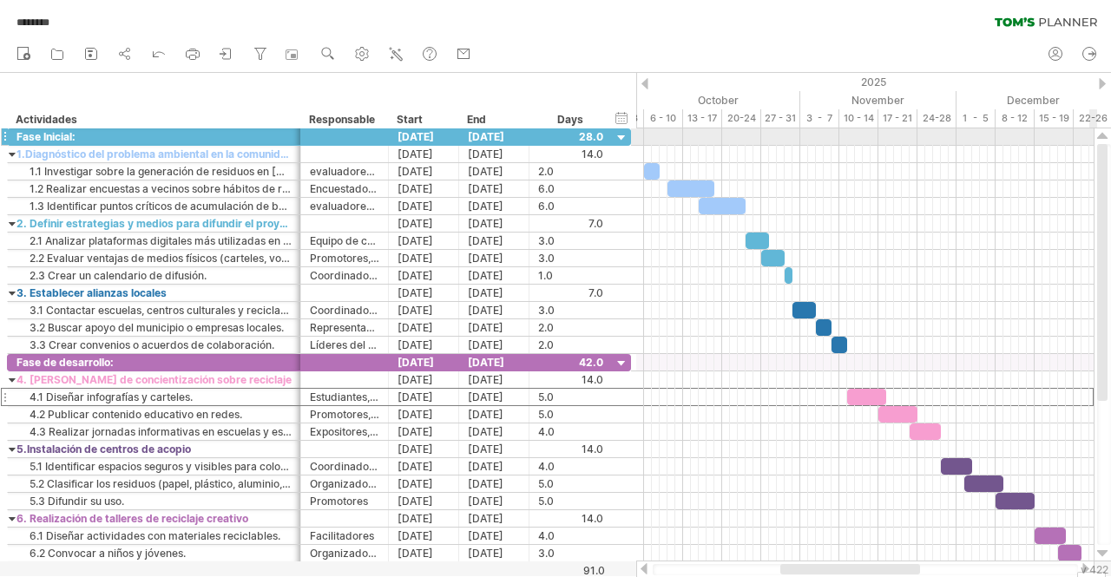
drag, startPoint x: 1104, startPoint y: 324, endPoint x: 1091, endPoint y: 142, distance: 181.9
click at [1091, 142] on div "Trying to reach [DOMAIN_NAME] Connected again... 0% autosave... ******** clear …" at bounding box center [555, 288] width 1111 height 577
click at [621, 136] on div at bounding box center [622, 138] width 16 height 16
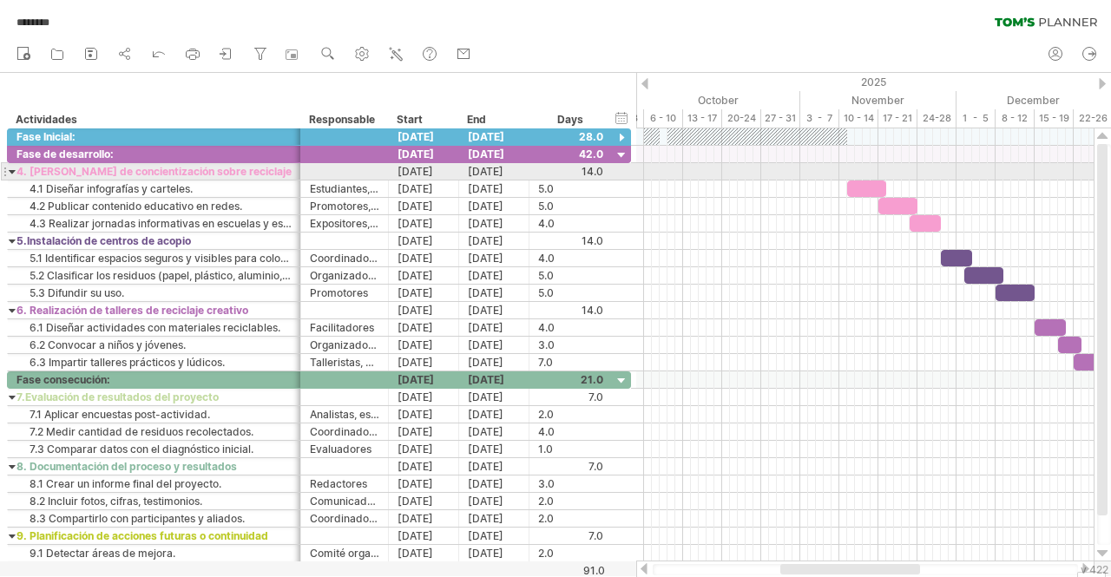
click at [9, 171] on div at bounding box center [13, 171] width 8 height 16
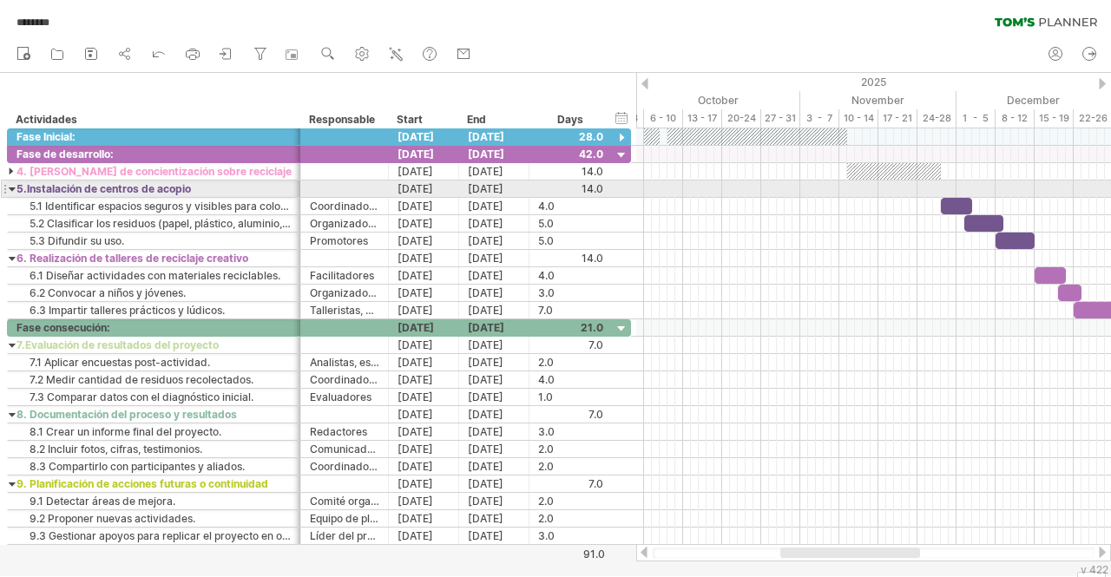
click at [9, 189] on div at bounding box center [13, 189] width 8 height 16
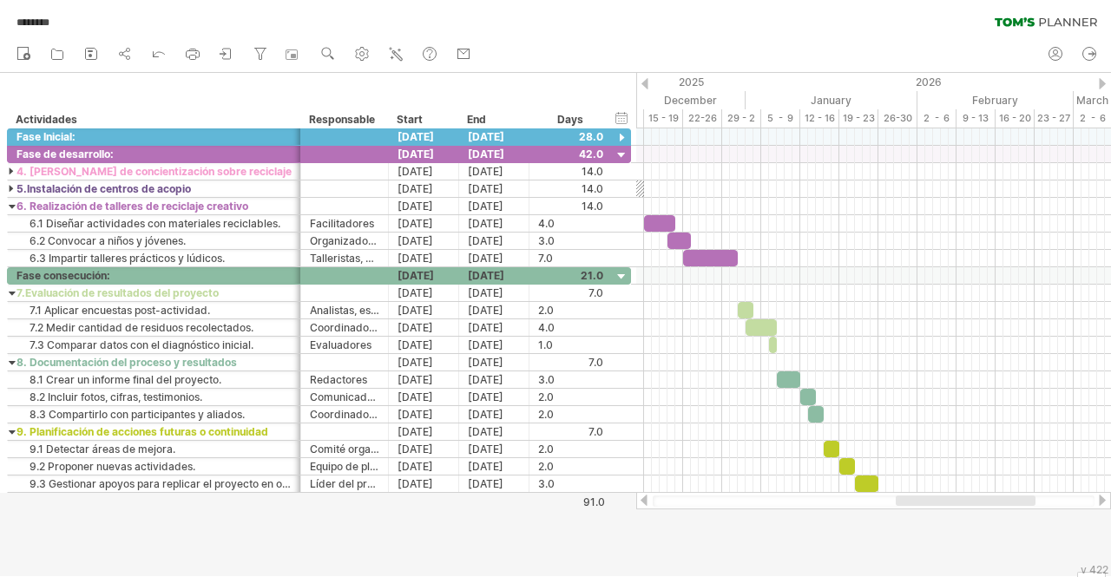
drag, startPoint x: 854, startPoint y: 498, endPoint x: 969, endPoint y: 503, distance: 115.6
click at [969, 503] on div at bounding box center [966, 501] width 140 height 10
click at [1063, 58] on icon at bounding box center [1055, 53] width 17 height 17
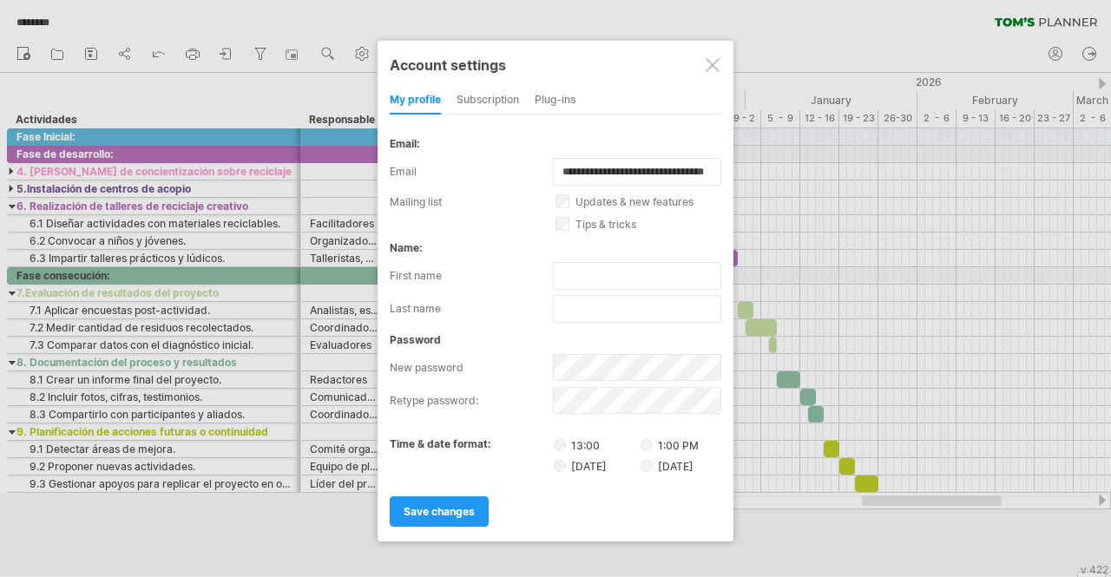
click at [713, 70] on div at bounding box center [713, 65] width 14 height 14
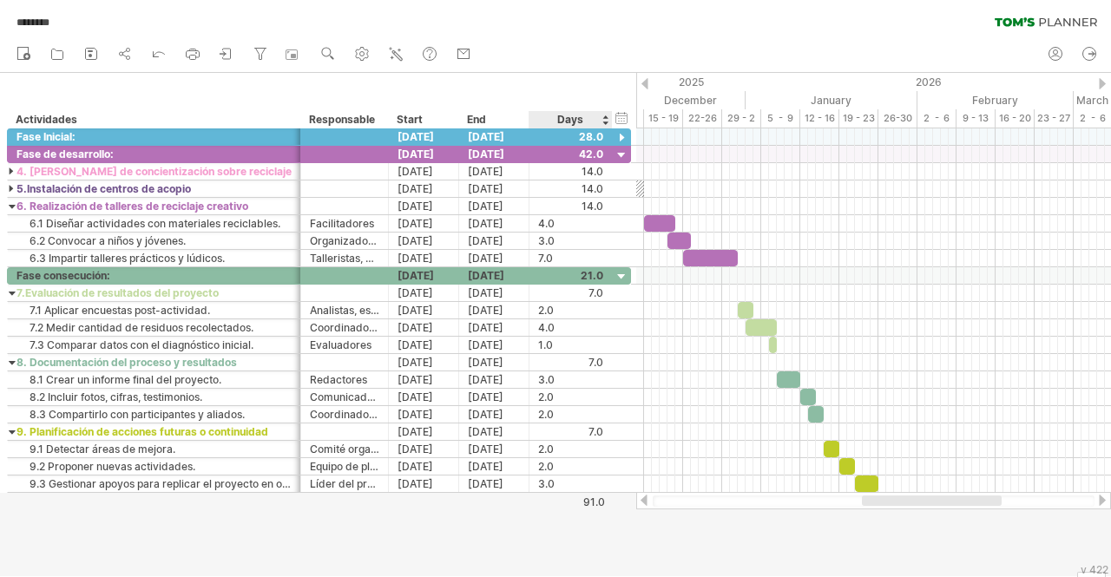
click at [536, 529] on div at bounding box center [555, 325] width 1111 height 504
click at [266, 53] on icon at bounding box center [260, 53] width 17 height 17
type input "**********"
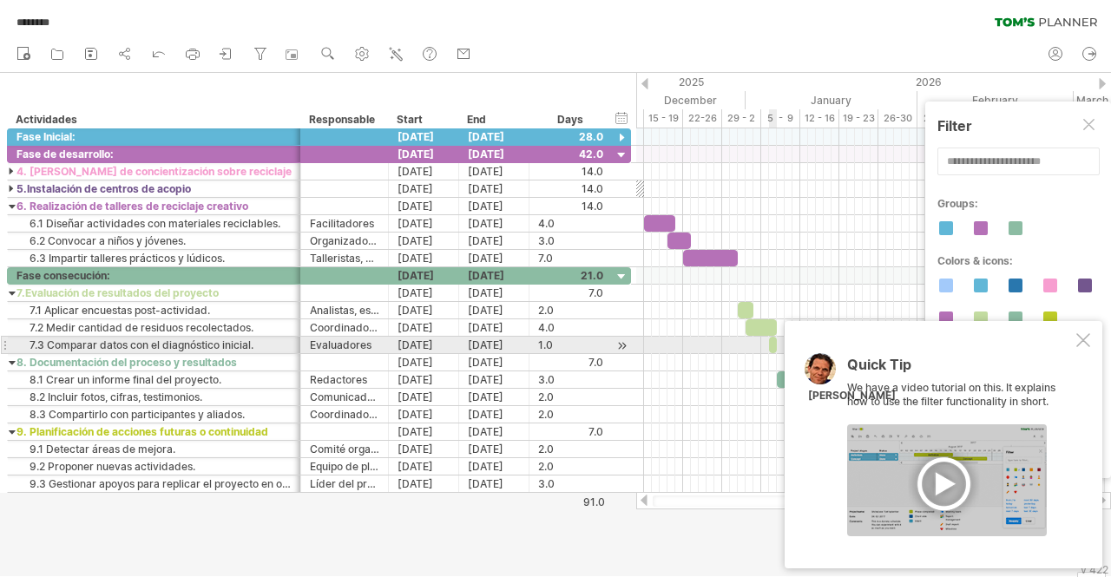
click at [1089, 344] on div at bounding box center [1084, 340] width 14 height 14
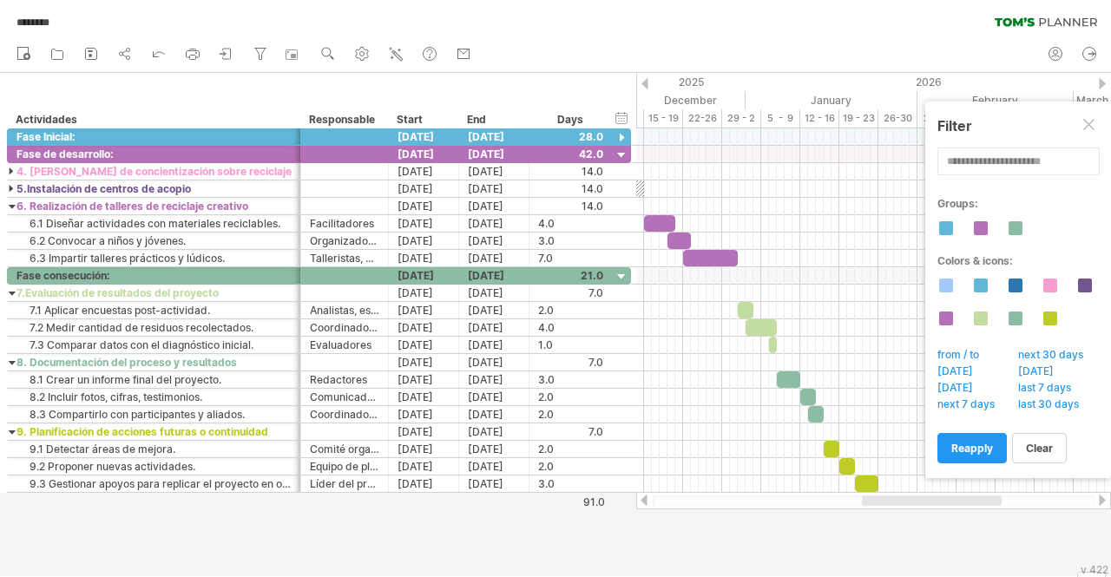
click at [1094, 120] on div at bounding box center [1091, 126] width 14 height 14
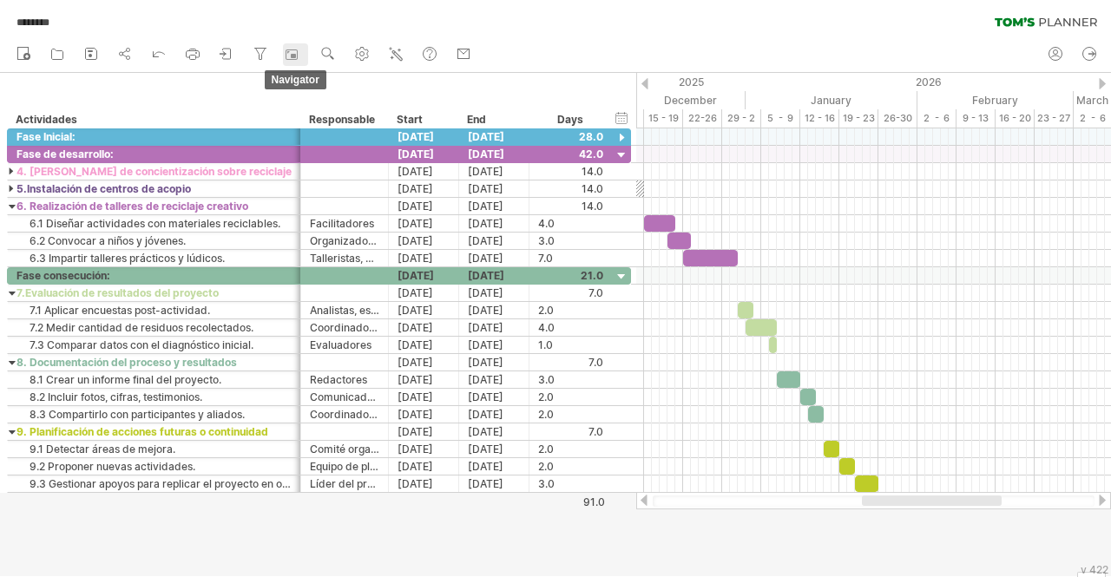
click at [300, 60] on div at bounding box center [294, 54] width 17 height 17
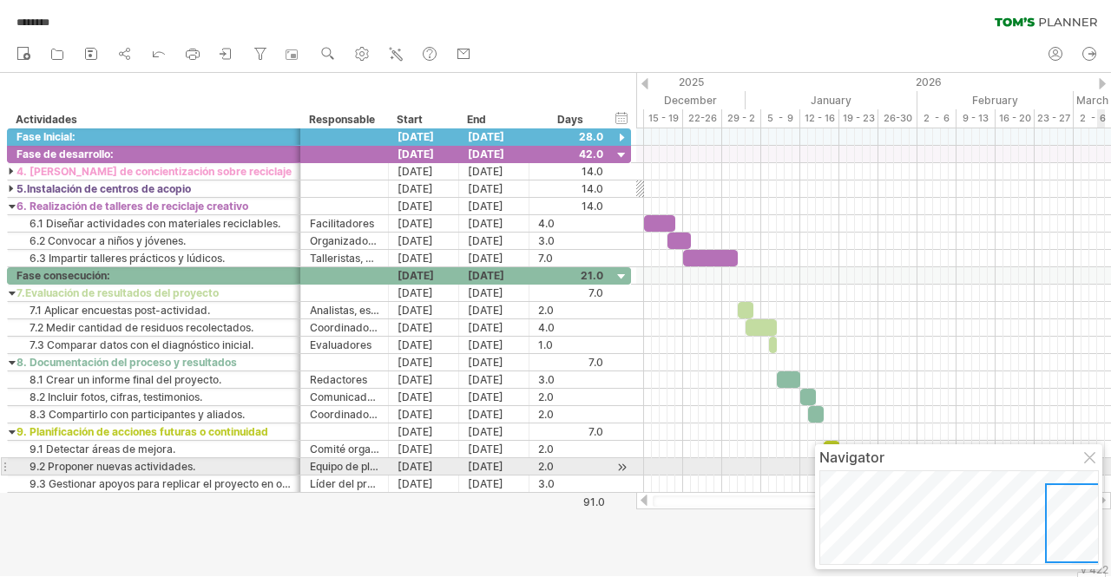
click at [1090, 460] on div at bounding box center [1092, 459] width 14 height 14
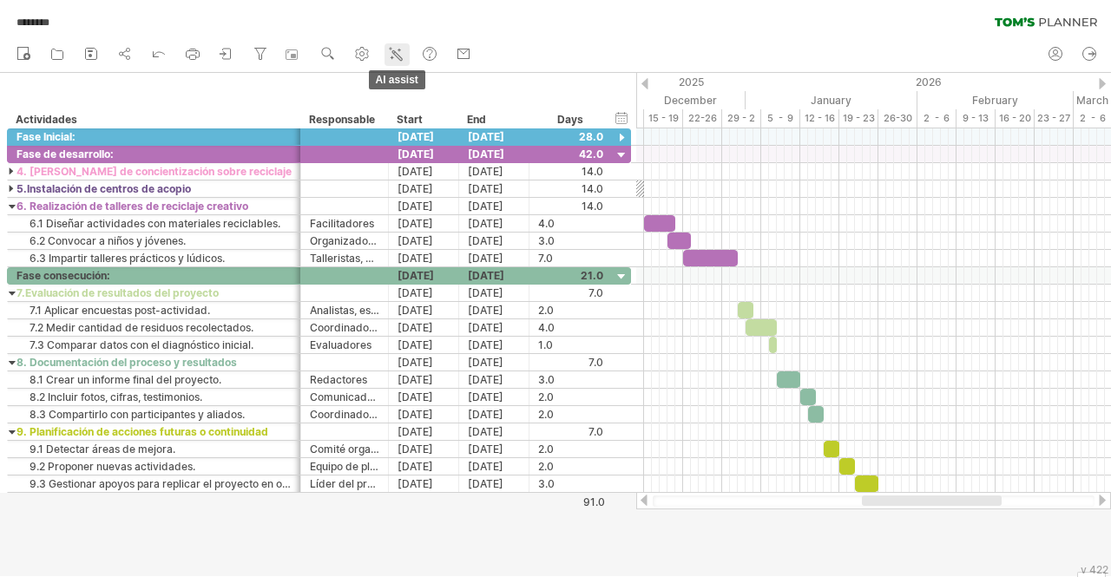
click at [399, 50] on icon at bounding box center [395, 53] width 17 height 17
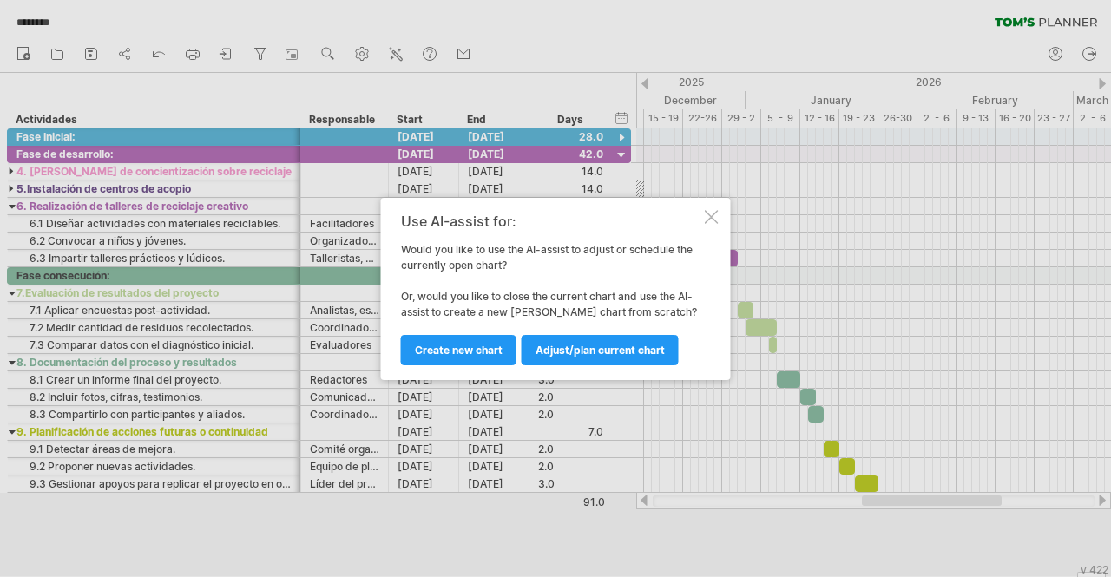
click at [708, 225] on div "Use AI-assist for: Would you like to use the AI-assist to adjust or schedule th…" at bounding box center [556, 289] width 350 height 182
click at [715, 210] on div at bounding box center [712, 217] width 14 height 14
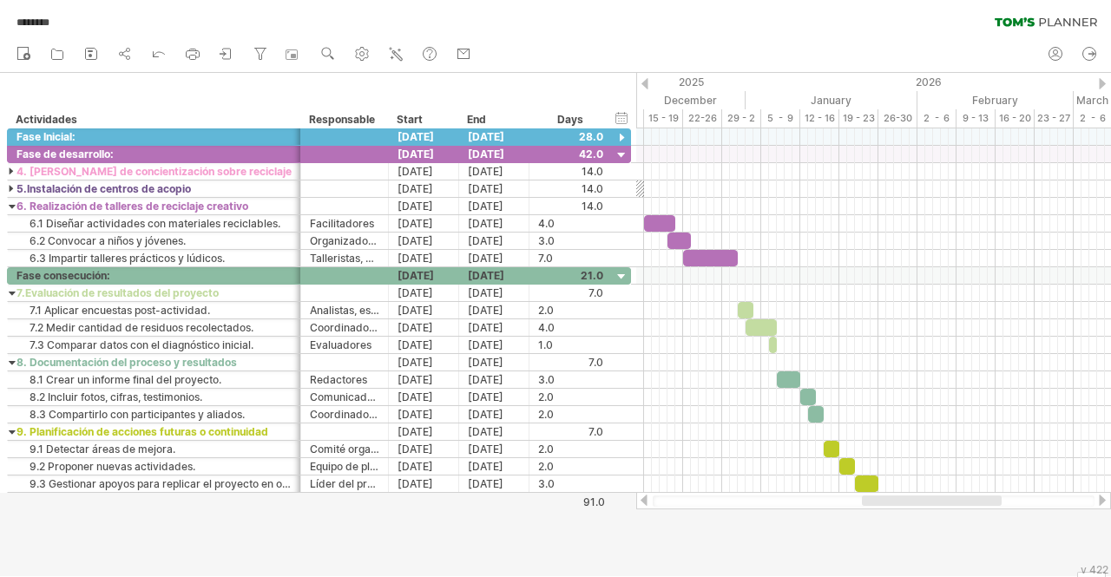
click at [1085, 572] on div "v 422" at bounding box center [1095, 570] width 28 height 13
drag, startPoint x: 1085, startPoint y: 572, endPoint x: 1085, endPoint y: 537, distance: 34.7
click at [1085, 537] on body "progress(100%) Trying to reach [DOMAIN_NAME] Connected again... 0% ******** cle…" at bounding box center [555, 290] width 1111 height 581
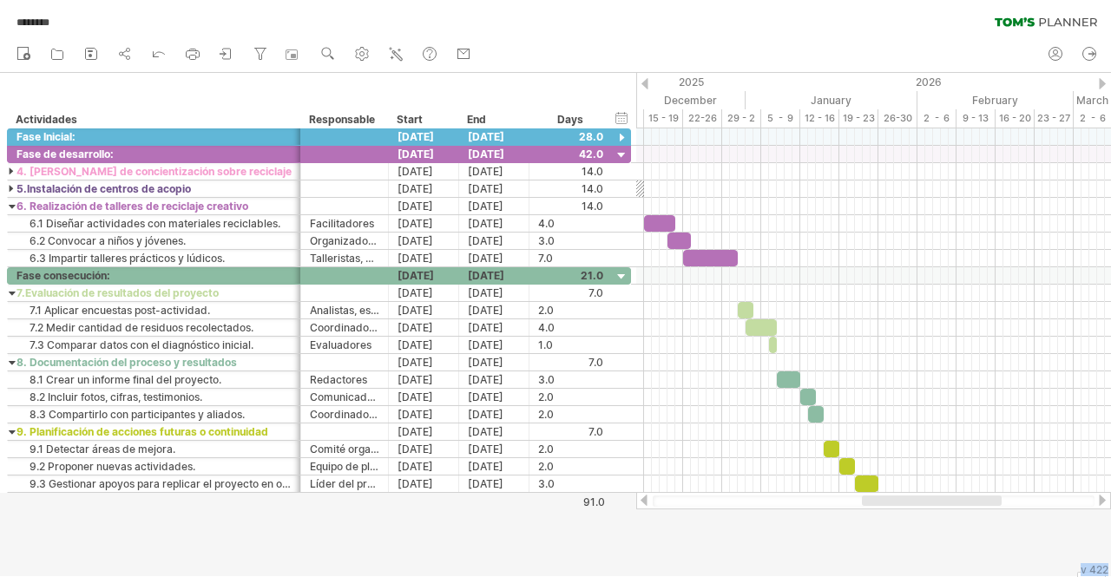
click at [1085, 537] on div at bounding box center [555, 325] width 1111 height 504
click at [623, 273] on div at bounding box center [622, 277] width 16 height 16
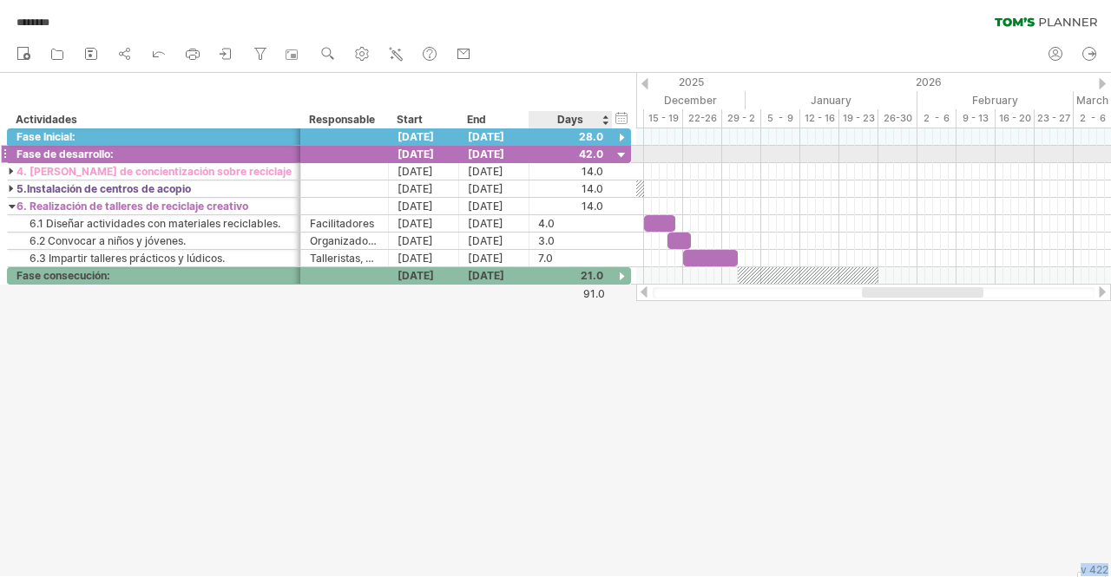
click at [622, 151] on div at bounding box center [622, 156] width 16 height 16
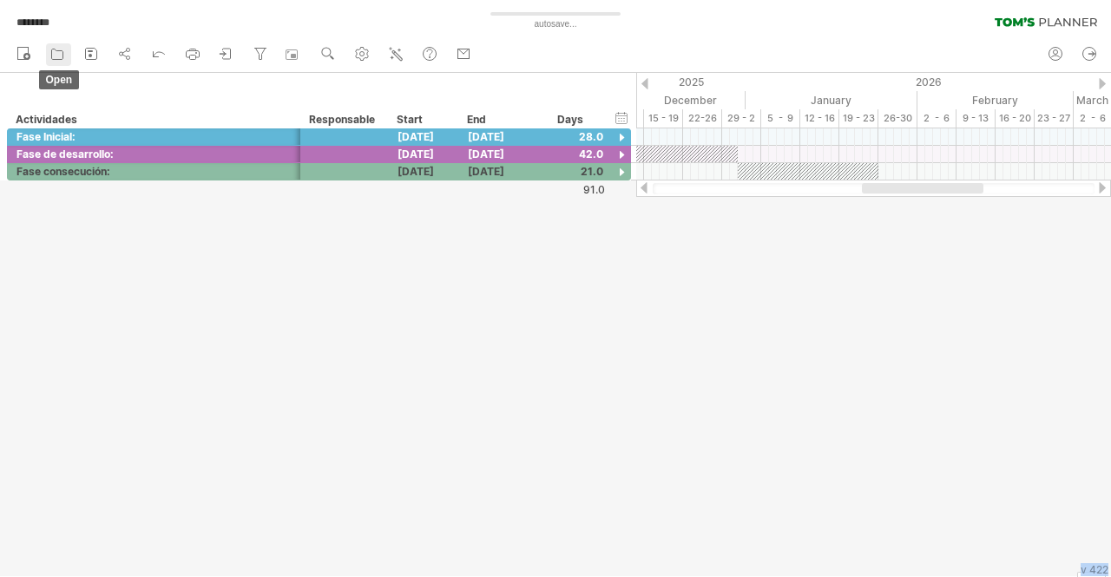
click at [49, 56] on icon at bounding box center [57, 53] width 17 height 17
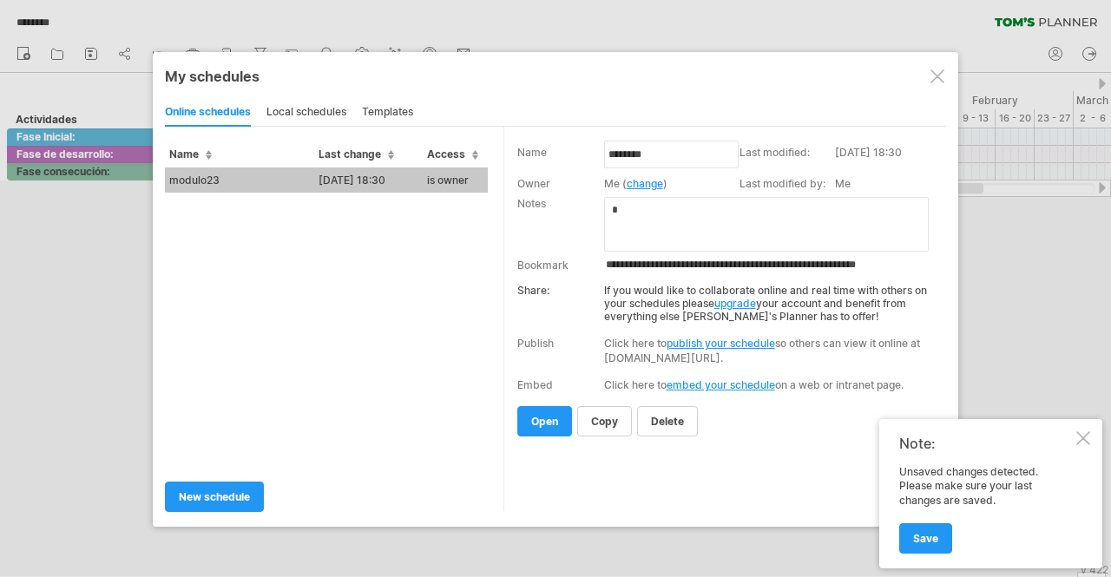
click at [663, 259] on input "**********" at bounding box center [774, 266] width 341 height 14
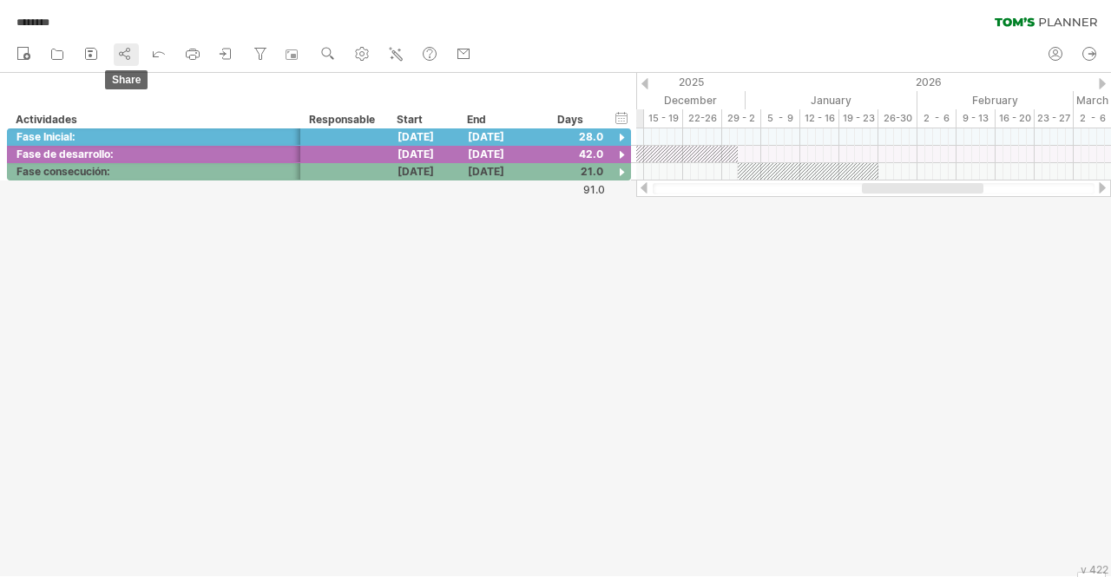
click at [134, 58] on icon at bounding box center [124, 53] width 17 height 17
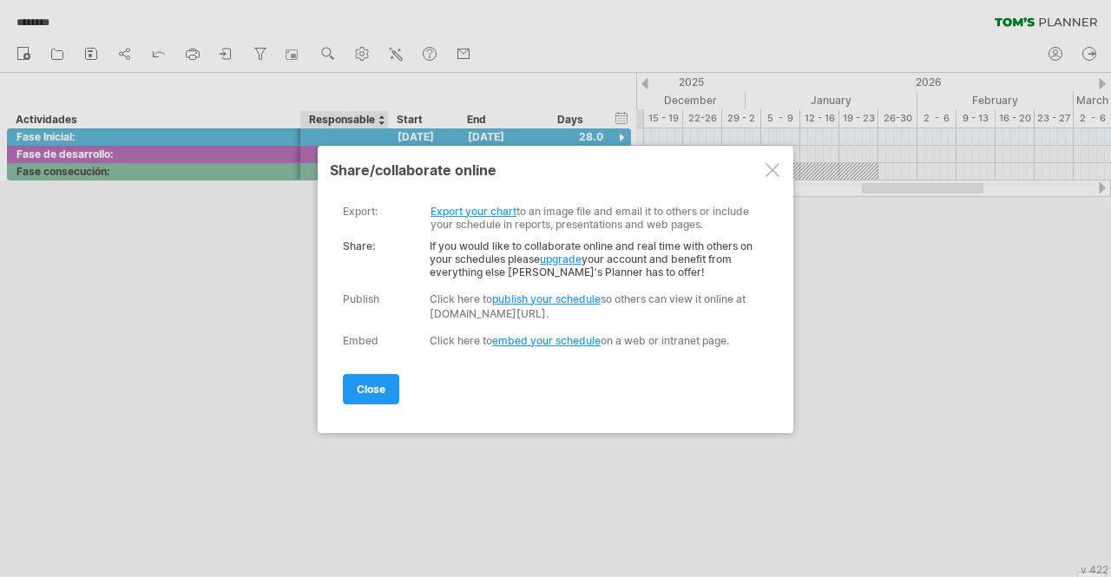
click at [770, 175] on div at bounding box center [773, 170] width 14 height 14
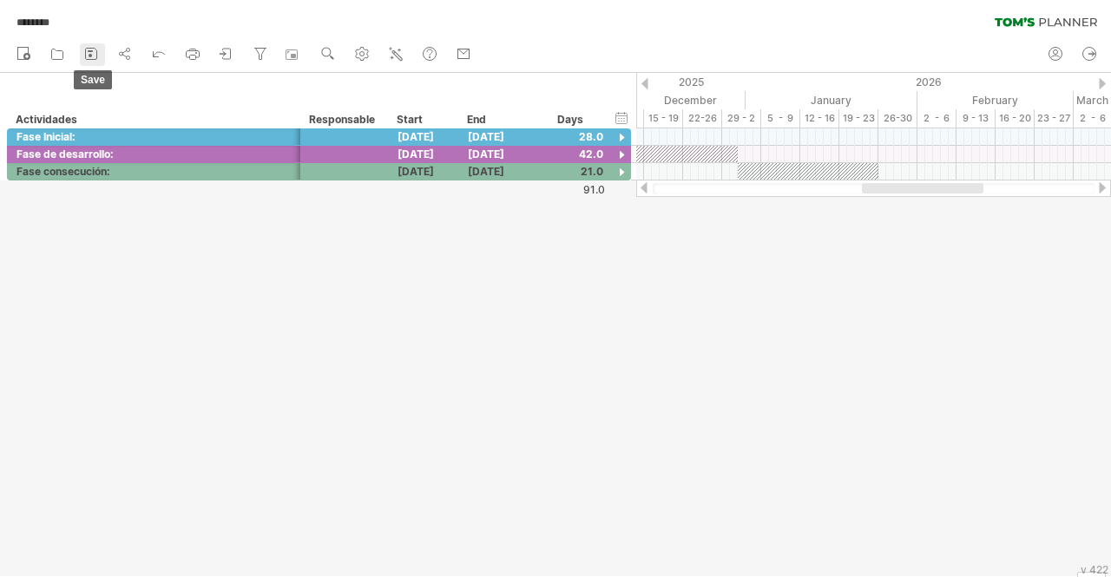
click at [90, 51] on rect at bounding box center [90, 51] width 5 height 2
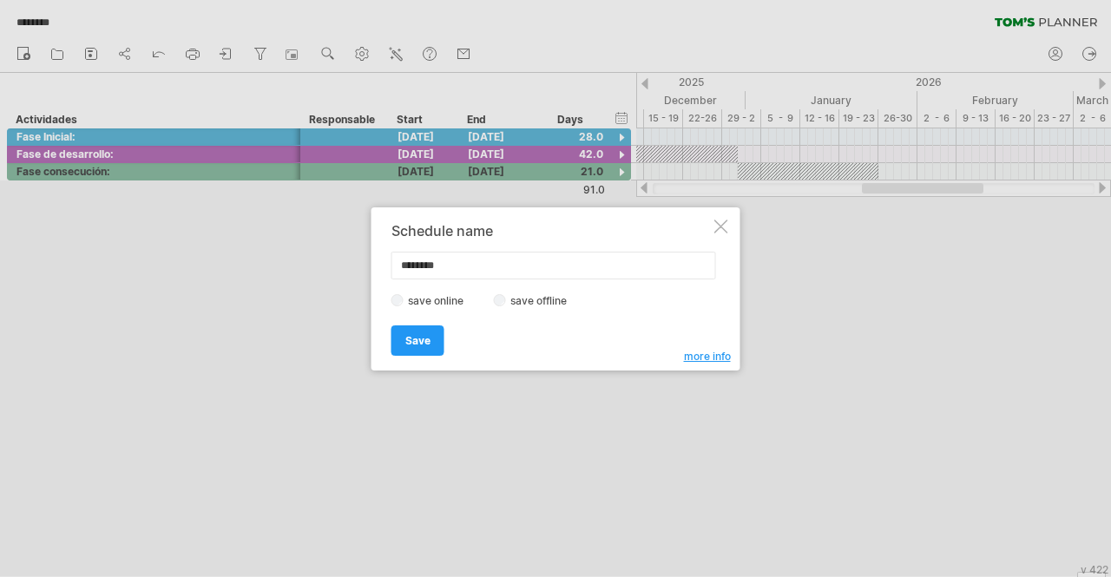
click at [720, 236] on div "Schedule name ******** save online save offline more info Save Save Save schedu…" at bounding box center [556, 289] width 369 height 163
click at [721, 225] on div at bounding box center [722, 227] width 14 height 14
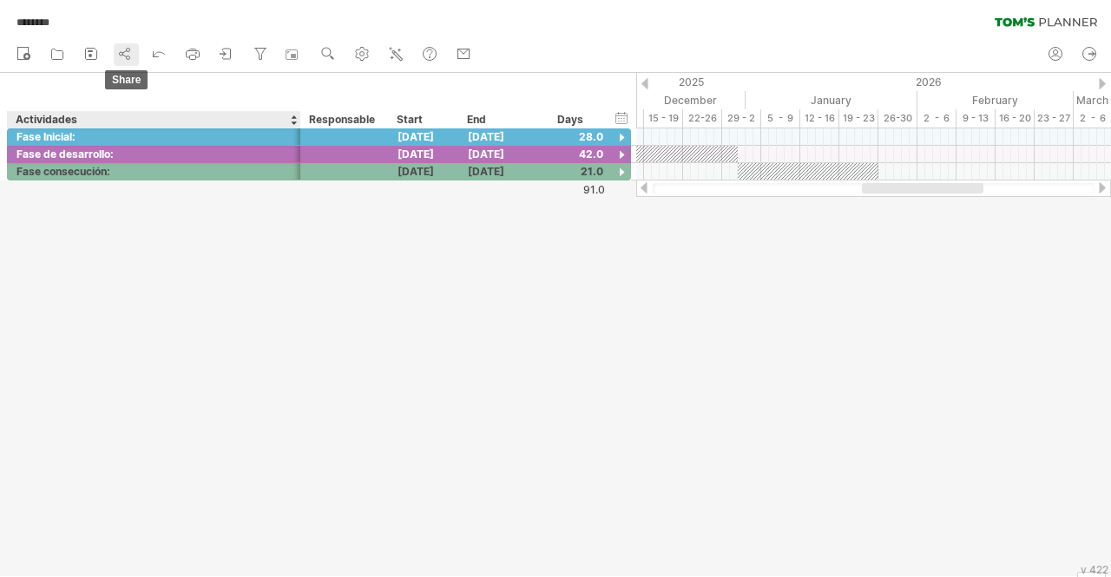
click at [127, 63] on link "share" at bounding box center [126, 54] width 25 height 23
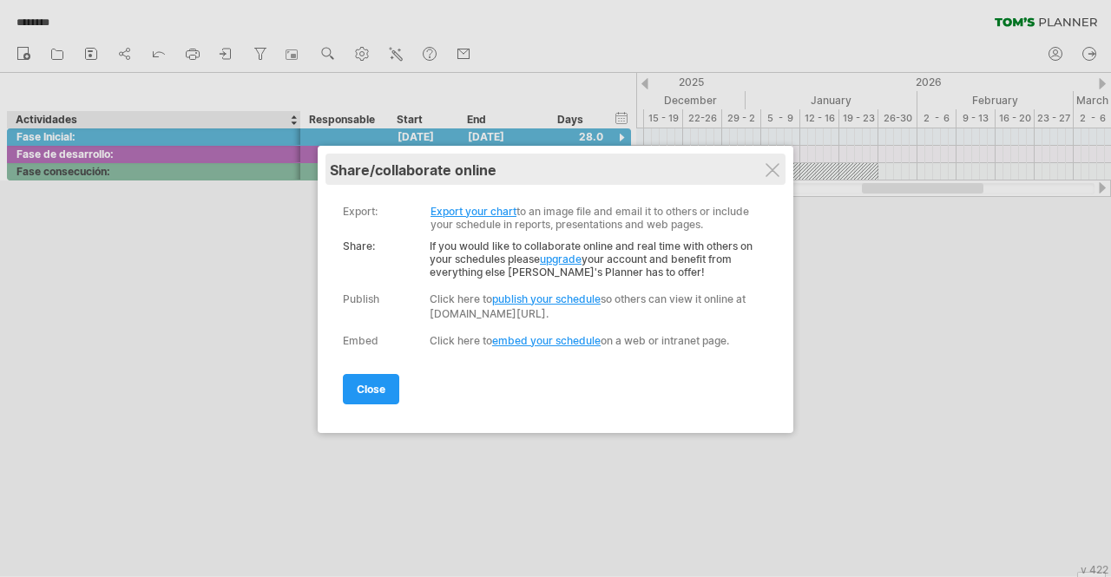
click at [779, 159] on div "My schedules share/collaborate online" at bounding box center [556, 169] width 452 height 31
click at [778, 162] on div "share/collaborate online" at bounding box center [556, 170] width 452 height 17
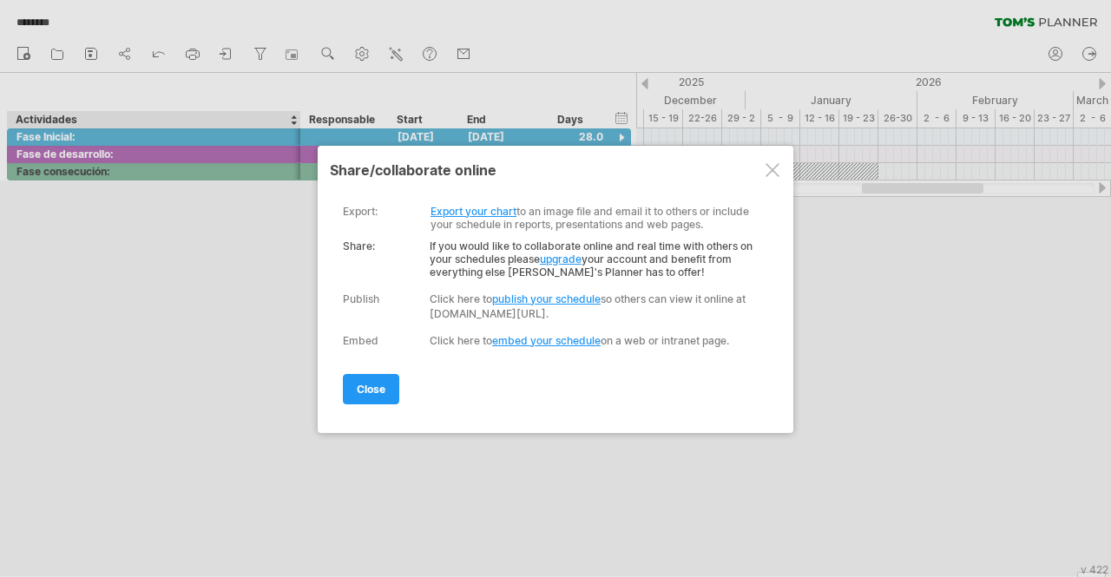
click at [774, 169] on div at bounding box center [773, 170] width 14 height 14
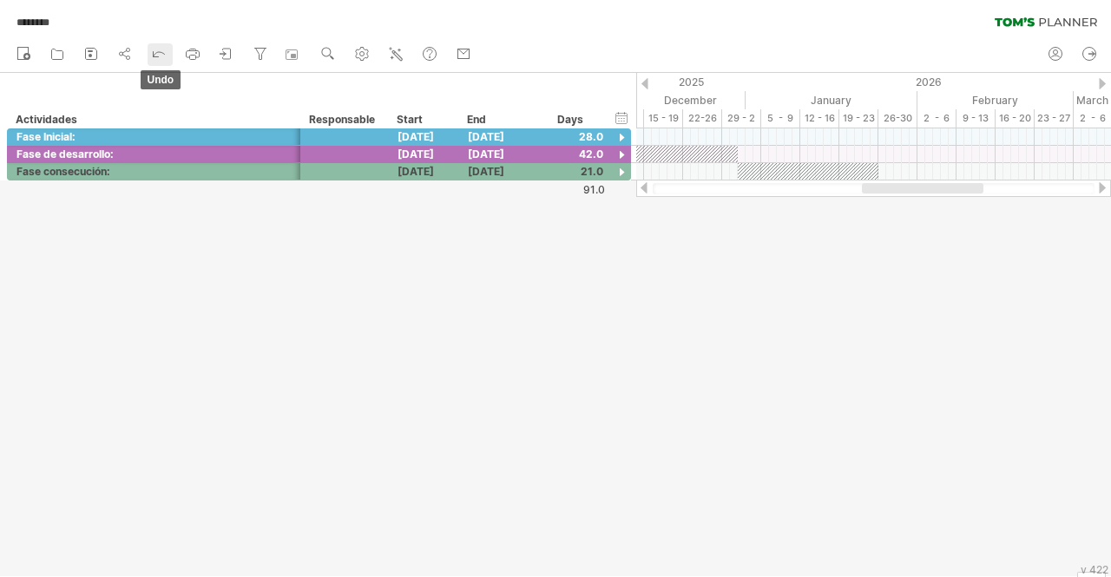
click at [158, 52] on icon at bounding box center [159, 54] width 11 height 5
click at [50, 56] on icon at bounding box center [57, 53] width 17 height 17
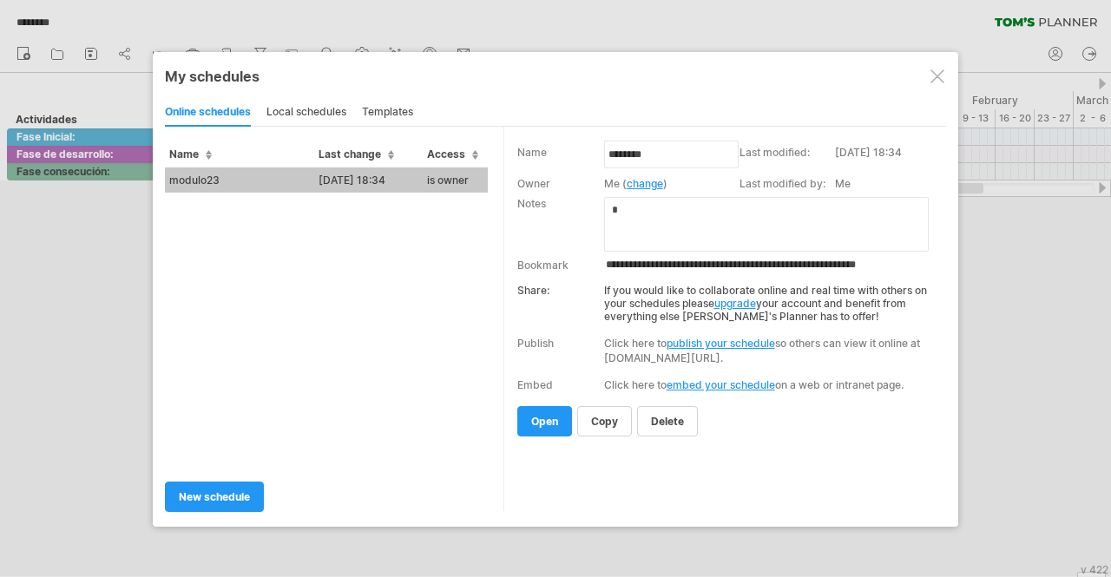
drag, startPoint x: 597, startPoint y: 267, endPoint x: 920, endPoint y: 287, distance: 324.5
click at [920, 287] on div "Name modulo23 ******** Last modified: [DATE] 18:34 Owner Me ( change ) Me" at bounding box center [727, 267] width 418 height 247
drag, startPoint x: 940, startPoint y: 265, endPoint x: 596, endPoint y: 307, distance: 347.2
click at [596, 307] on div "Name modulo23 ******** Last modified: [DATE] 18:34 Owner Me ( change ) Me" at bounding box center [727, 267] width 418 height 247
click at [293, 107] on div "local schedules" at bounding box center [307, 113] width 80 height 28
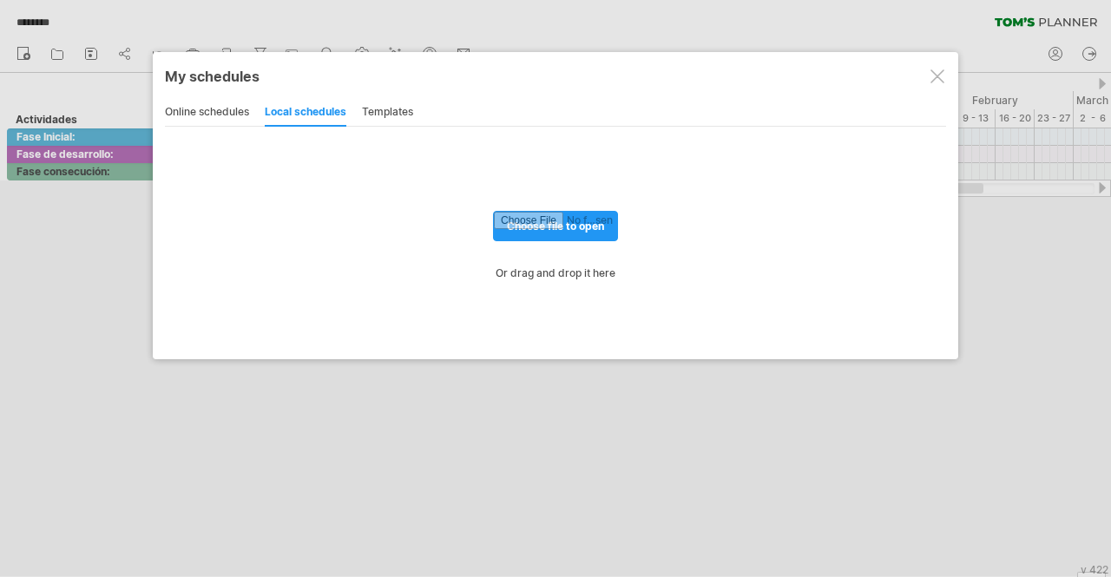
click at [394, 111] on div "templates" at bounding box center [387, 113] width 51 height 28
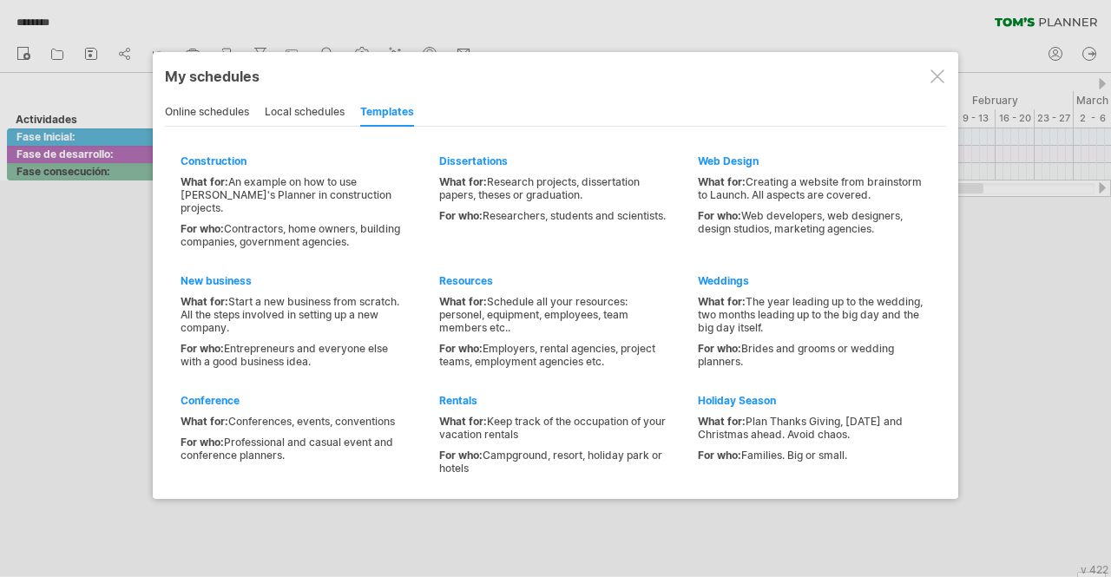
click at [942, 80] on div at bounding box center [938, 76] width 14 height 14
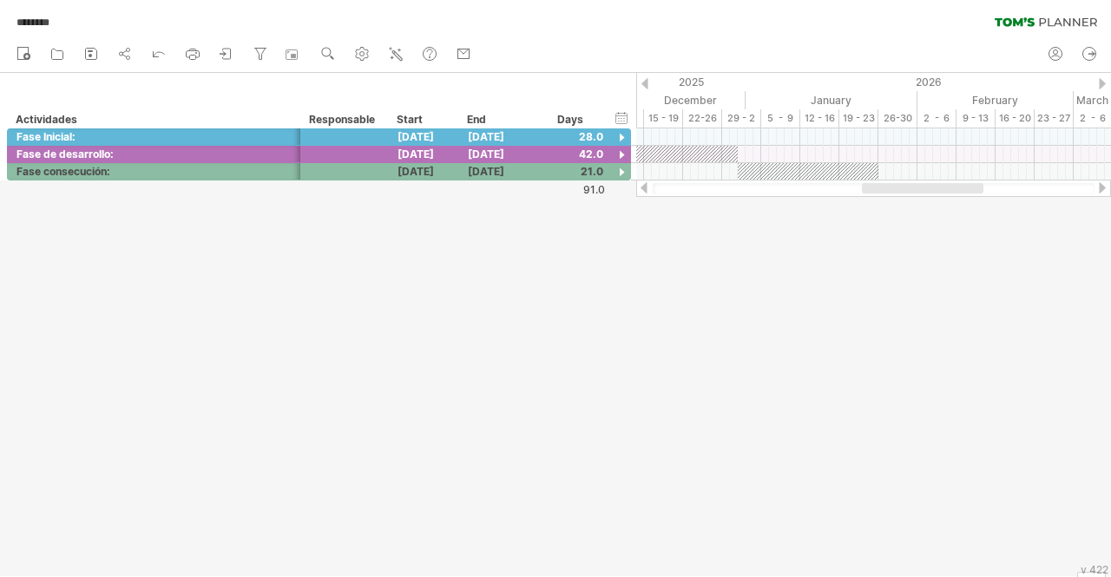
drag, startPoint x: 991, startPoint y: 18, endPoint x: 1083, endPoint y: 16, distance: 92.1
click at [1083, 16] on div "******** clear filter reapply filter" at bounding box center [555, 18] width 1111 height 36
drag, startPoint x: 1102, startPoint y: 23, endPoint x: 1004, endPoint y: 25, distance: 98.2
click at [1004, 25] on div "******** clear filter reapply filter" at bounding box center [555, 18] width 1111 height 36
